Goal: Task Accomplishment & Management: Manage account settings

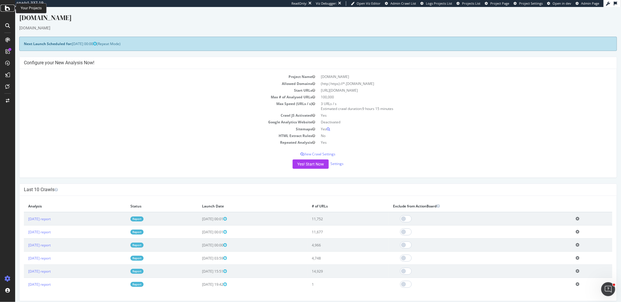
click at [5, 9] on icon at bounding box center [7, 8] width 5 height 7
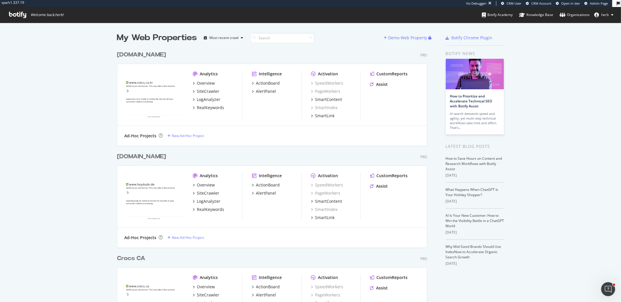
scroll to position [1528, 310]
click at [263, 40] on input at bounding box center [282, 38] width 64 height 10
type input "jp"
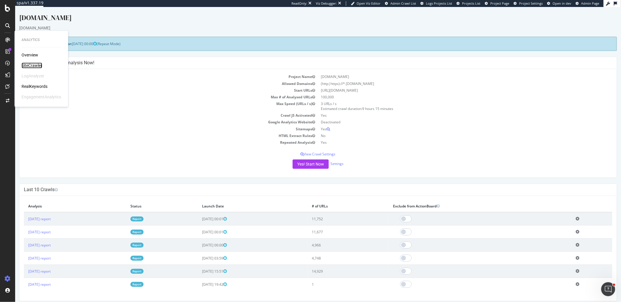
click at [37, 63] on div "SiteCrawler" at bounding box center [32, 66] width 21 height 6
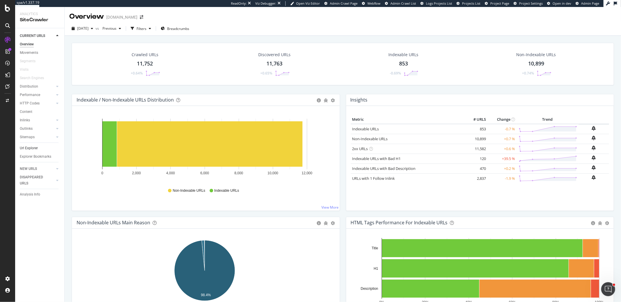
click at [38, 147] on link "Url Explorer" at bounding box center [40, 148] width 40 height 6
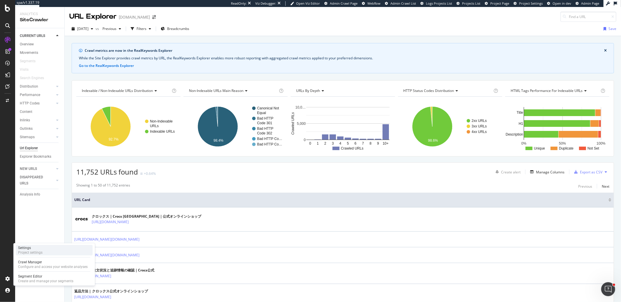
click at [24, 250] on div "Settings" at bounding box center [30, 248] width 24 height 5
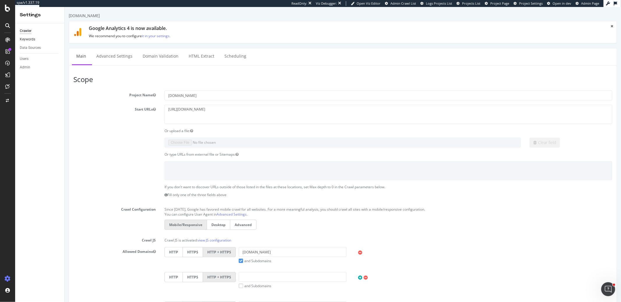
click at [36, 39] on link "Keywords" at bounding box center [40, 39] width 40 height 6
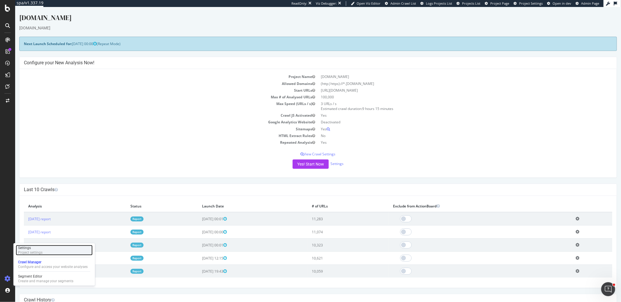
click at [54, 248] on div "Settings Project settings" at bounding box center [54, 250] width 77 height 10
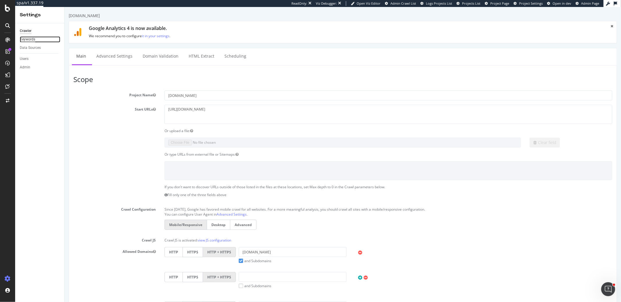
click at [23, 40] on div "Keywords" at bounding box center [27, 39] width 15 height 6
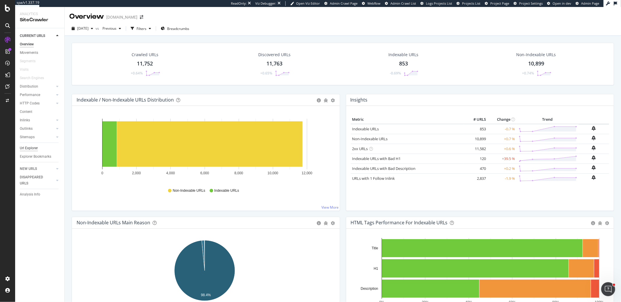
click at [37, 150] on div "Url Explorer" at bounding box center [29, 148] width 18 height 6
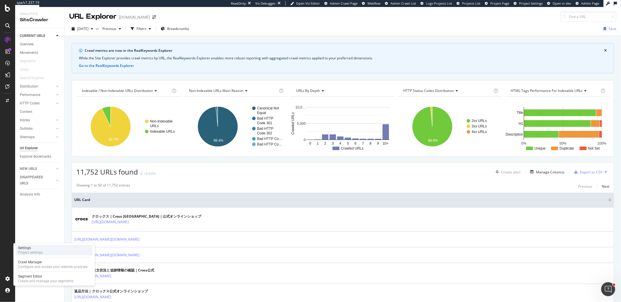
click at [40, 251] on div "Project settings" at bounding box center [30, 252] width 24 height 5
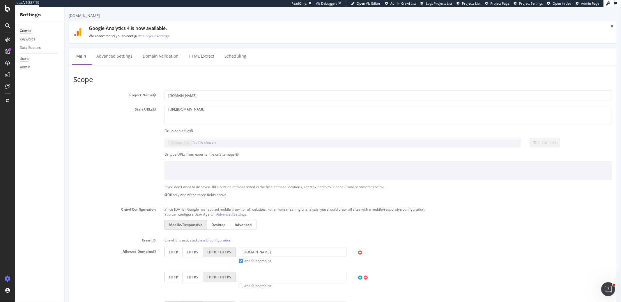
click at [26, 59] on div "Users" at bounding box center [24, 59] width 9 height 6
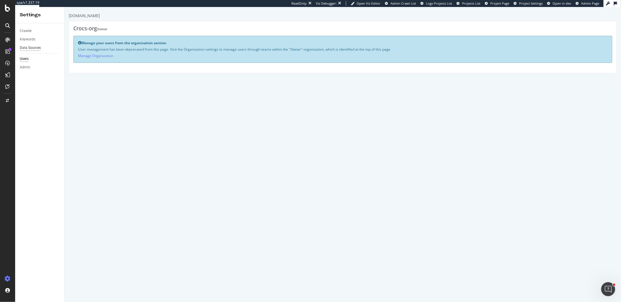
click at [29, 47] on div "Data Sources" at bounding box center [30, 48] width 21 height 6
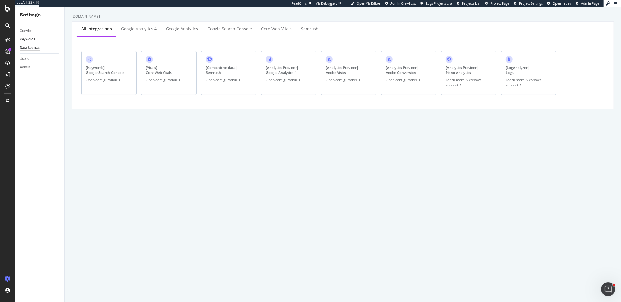
click at [43, 39] on link "Keywords" at bounding box center [40, 39] width 40 height 6
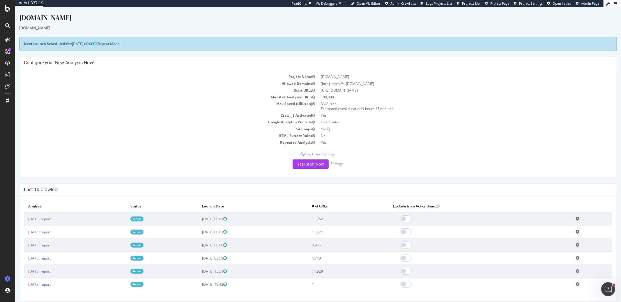
click at [31, 20] on div "[DOMAIN_NAME]" at bounding box center [318, 19] width 598 height 12
click at [11, 7] on div at bounding box center [8, 8] width 14 height 7
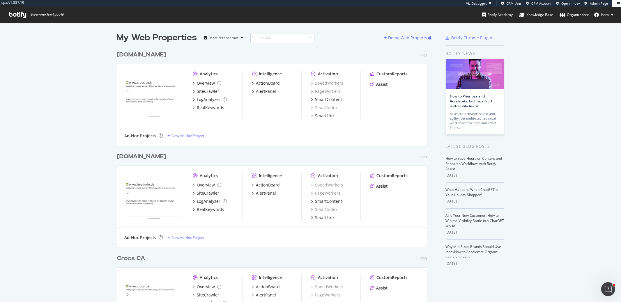
click at [257, 37] on input at bounding box center [282, 38] width 64 height 10
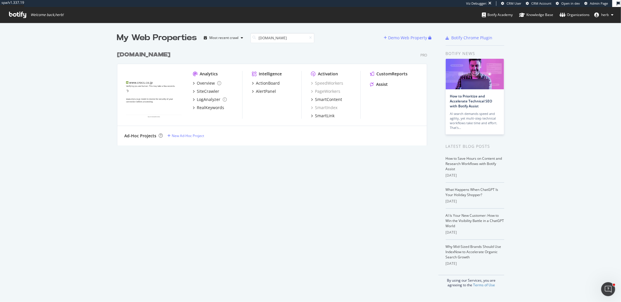
type input "crocs.jp"
click at [137, 55] on b "crocs.jp" at bounding box center [143, 55] width 53 height 6
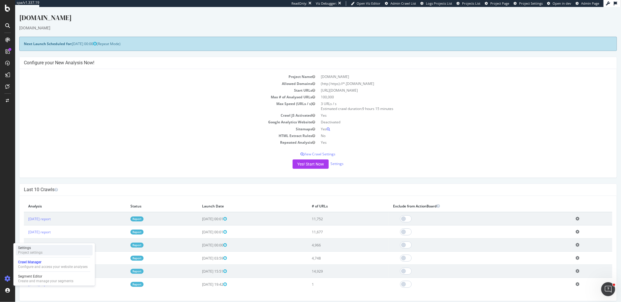
click at [40, 253] on div "Project settings" at bounding box center [30, 252] width 24 height 5
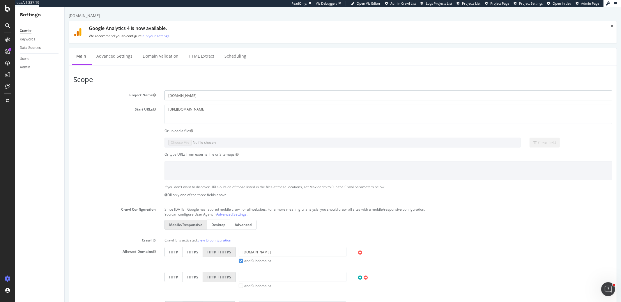
click at [194, 98] on input "crocs.jp" at bounding box center [388, 96] width 448 height 10
type input "[DOMAIN_NAME]"
click at [181, 114] on textarea "[URL][DOMAIN_NAME]" at bounding box center [388, 114] width 448 height 19
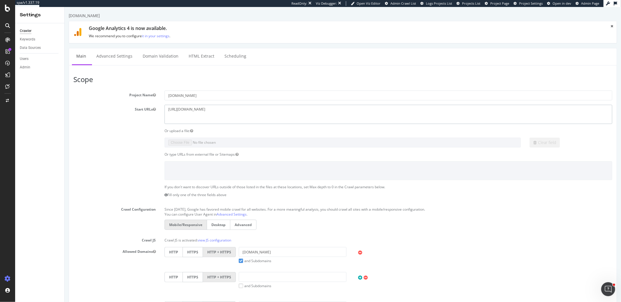
click at [210, 109] on textarea "[URL][DOMAIN_NAME]" at bounding box center [388, 114] width 448 height 19
type textarea "[URL][DOMAIN_NAME]"
click at [120, 144] on div "Clear field" at bounding box center [343, 143] width 548 height 10
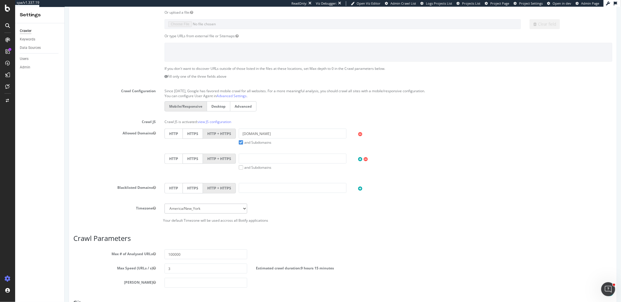
scroll to position [206, 0]
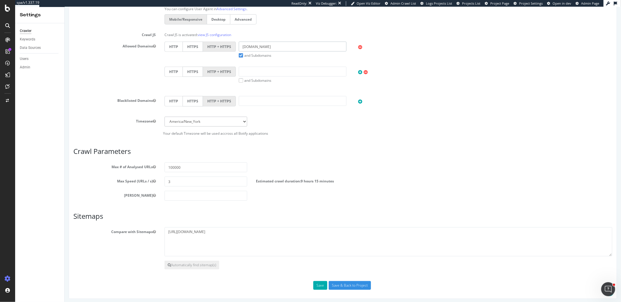
click at [261, 48] on input "crocs.co.jp" at bounding box center [291, 47] width 107 height 10
type input "[DOMAIN_NAME]"
click at [278, 205] on div "Scope Project Name crocs.nl Start URLs https://www.crocs.co.jp/ Or upload a fil…" at bounding box center [342, 80] width 539 height 420
click at [246, 228] on textarea "https://www.crocs.co.jp/sitemap/sitemap.xml" at bounding box center [388, 241] width 448 height 29
click at [250, 228] on textarea "https://www.crocs.co.jp/sitemap/sitemap.xml" at bounding box center [388, 241] width 448 height 29
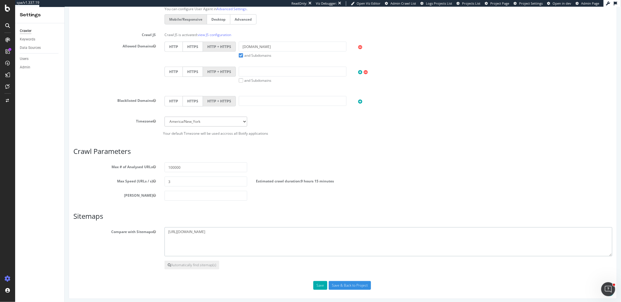
click at [249, 228] on textarea "https://www.crocs.co.jp/sitemap/sitemap.xml" at bounding box center [388, 241] width 448 height 29
click at [248, 231] on textarea "https://www.crocs.co.jp/sitemap/sitemap.xml" at bounding box center [388, 241] width 448 height 29
click at [315, 283] on button "Save" at bounding box center [320, 285] width 14 height 9
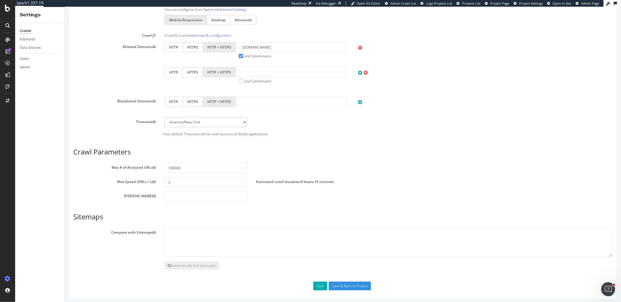
scroll to position [231, 0]
click at [176, 262] on button "Automatically find sitemap(s)" at bounding box center [191, 265] width 55 height 9
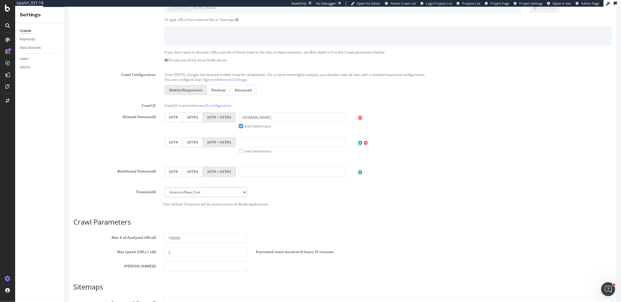
scroll to position [29, 0]
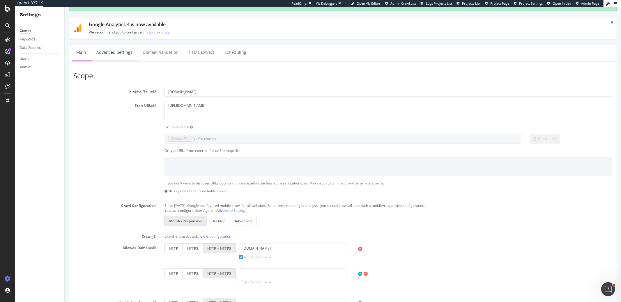
click at [121, 50] on link "Advanced Settings" at bounding box center [114, 53] width 45 height 16
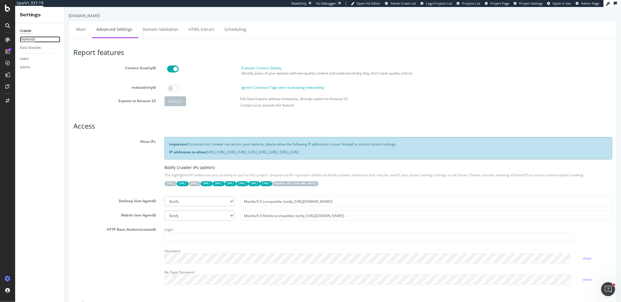
click at [20, 39] on div "Keywords" at bounding box center [27, 39] width 15 height 6
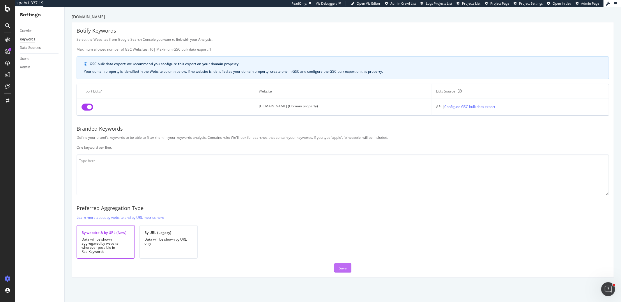
click at [339, 264] on div "Save" at bounding box center [343, 268] width 8 height 9
click at [31, 86] on div "RealKeywords" at bounding box center [35, 87] width 26 height 6
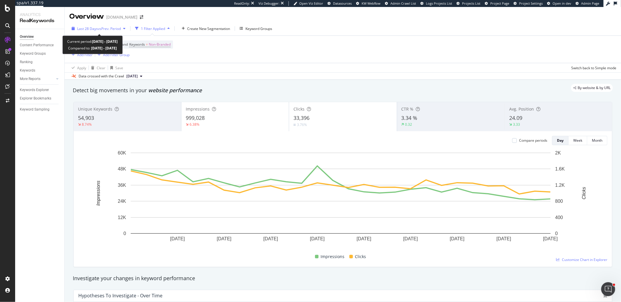
click at [98, 28] on span "vs Prev. Period" at bounding box center [109, 28] width 23 height 5
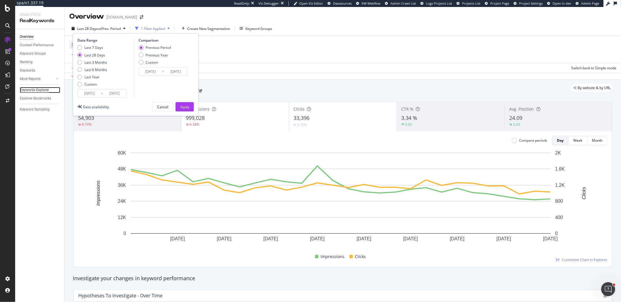
click at [27, 91] on div "Keywords Explorer" at bounding box center [34, 90] width 29 height 6
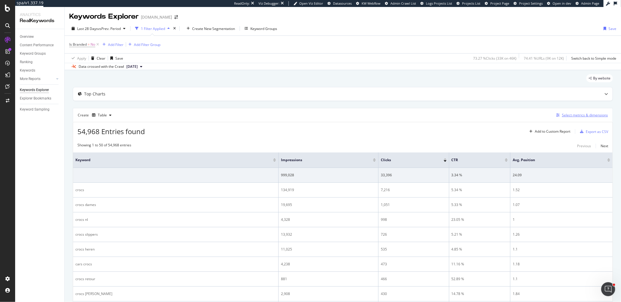
click at [568, 115] on div "Select metrics & dimensions" at bounding box center [585, 115] width 46 height 5
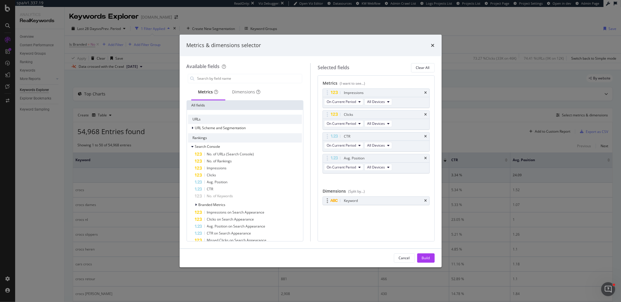
click at [426, 201] on div "Keyword" at bounding box center [376, 201] width 107 height 8
click at [425, 199] on icon "times" at bounding box center [425, 200] width 3 height 3
click at [234, 82] on input "modal" at bounding box center [249, 78] width 105 height 9
click at [240, 94] on div "Dimensions" at bounding box center [246, 92] width 28 height 6
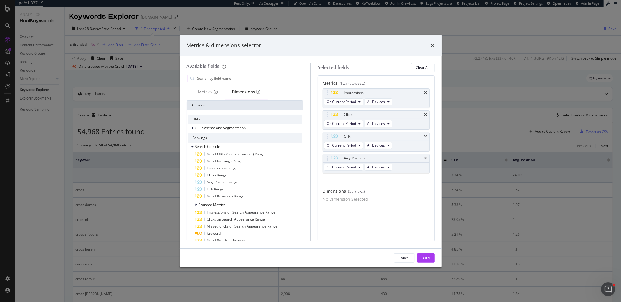
click at [235, 80] on input "modal" at bounding box center [249, 78] width 105 height 9
type input "r"
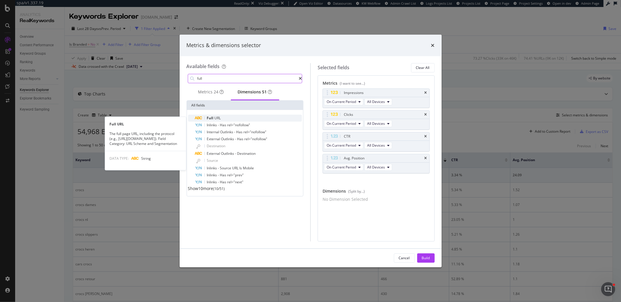
type input "full"
click at [211, 122] on div "Full URL" at bounding box center [248, 118] width 107 height 7
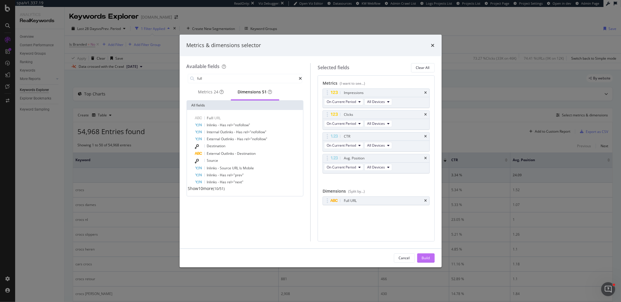
click at [427, 257] on div "Build" at bounding box center [426, 258] width 8 height 5
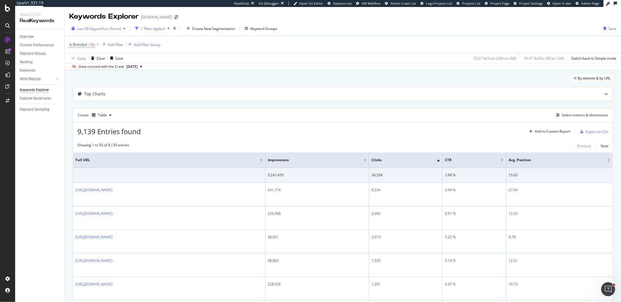
click at [89, 29] on span "Last 28 Days" at bounding box center [87, 28] width 21 height 5
click at [31, 65] on div "SiteCrawler" at bounding box center [32, 66] width 21 height 6
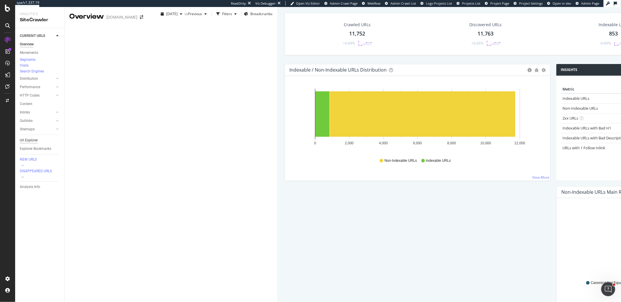
click at [29, 144] on div "Url Explorer" at bounding box center [29, 140] width 18 height 6
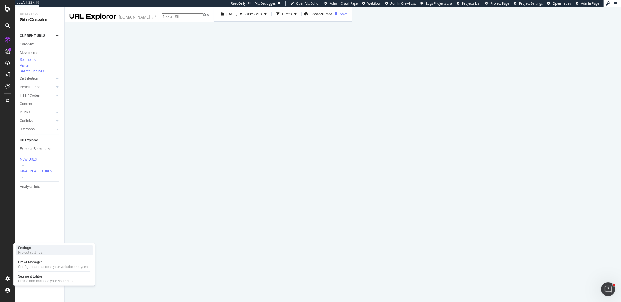
click at [27, 249] on div "Settings" at bounding box center [30, 248] width 24 height 5
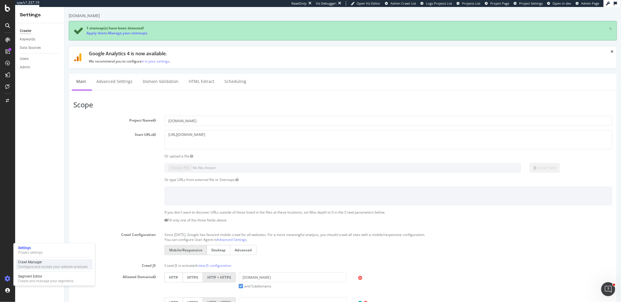
click at [27, 267] on div "Configure and access your website analyses" at bounding box center [53, 267] width 70 height 5
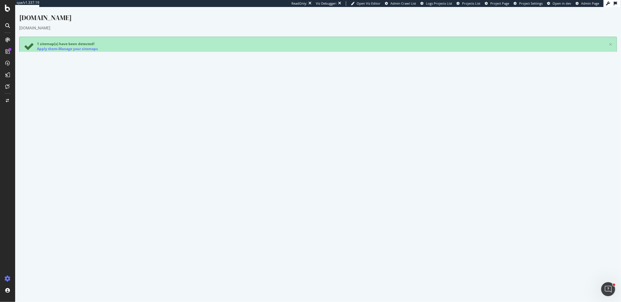
scroll to position [105, 0]
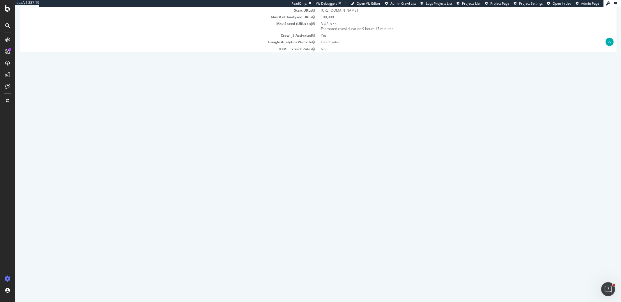
click at [334, 77] on link "Settings" at bounding box center [336, 77] width 13 height 5
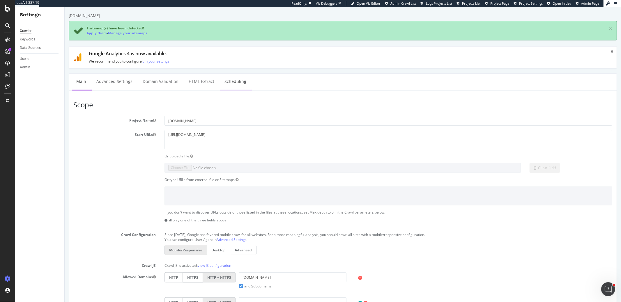
click at [234, 82] on link "Scheduling" at bounding box center [235, 82] width 31 height 16
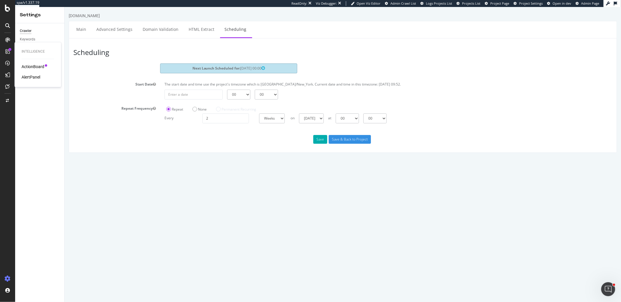
click at [2, 51] on link at bounding box center [8, 51] width 14 height 9
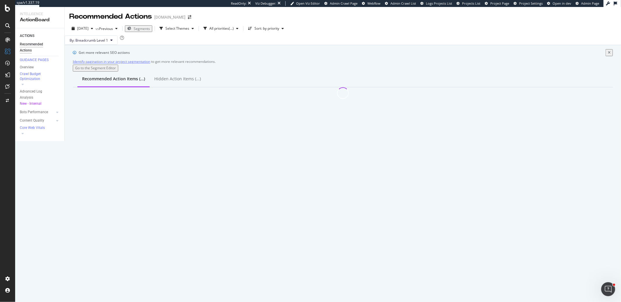
click at [76, 141] on div "Recommended Actions [DOMAIN_NAME] [DATE] vs Previous Segments Select Themes All…" at bounding box center [343, 74] width 556 height 134
